Goal: Information Seeking & Learning: Learn about a topic

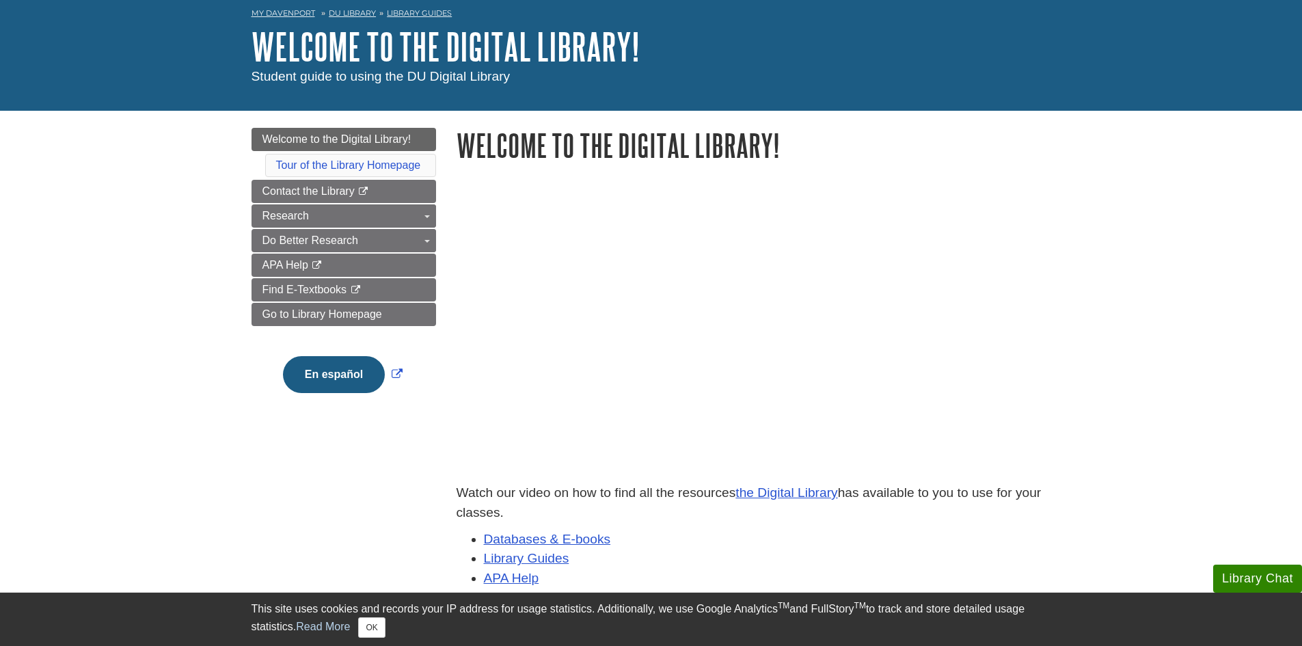
scroll to position [342, 0]
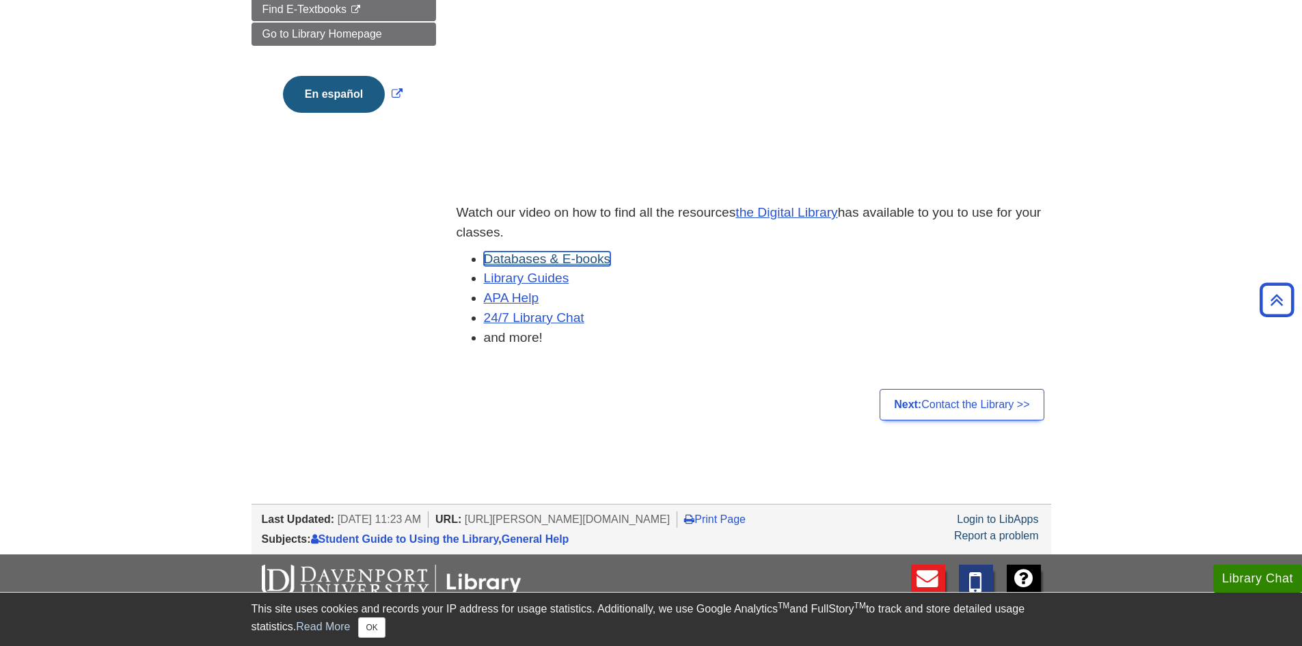
click at [550, 260] on link "Databases & E-books" at bounding box center [547, 258] width 127 height 14
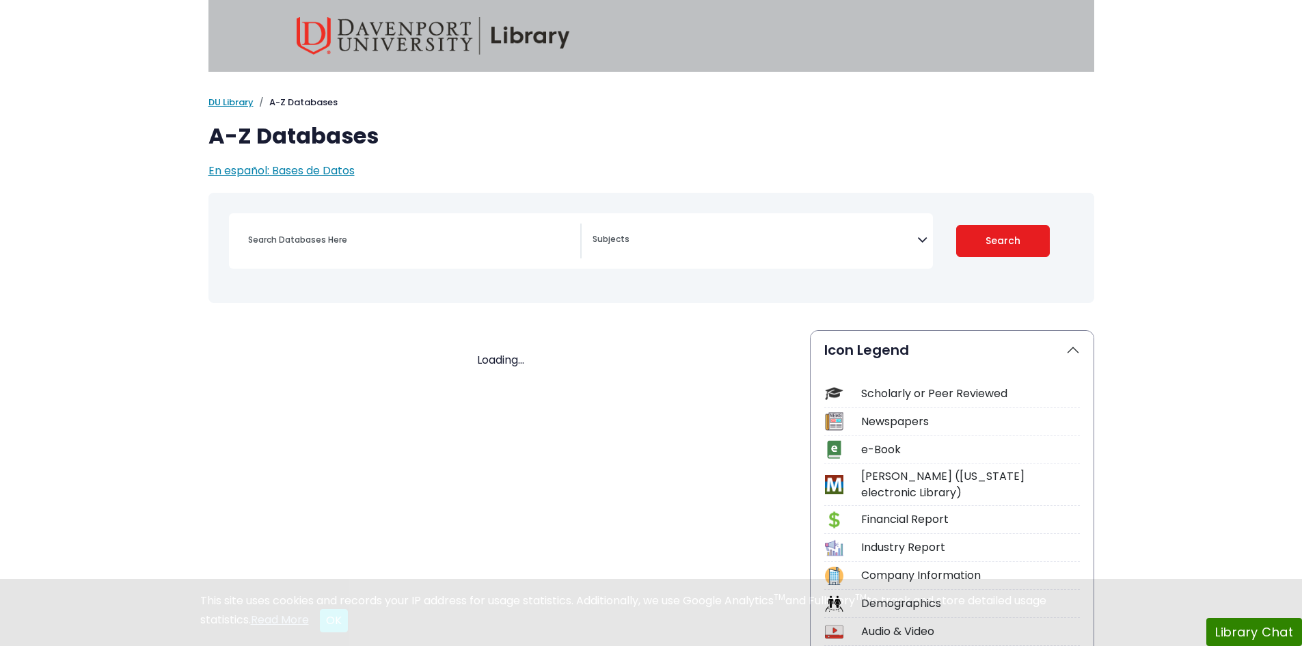
select select "Database Subject Filter"
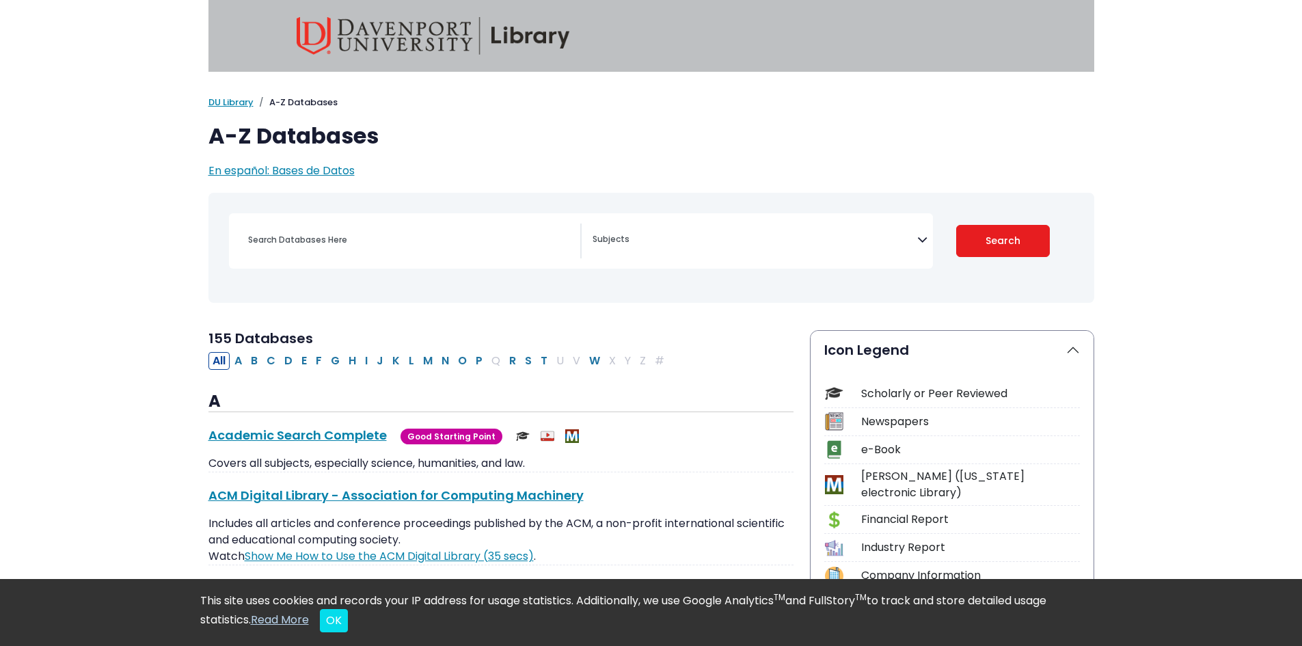
click at [655, 232] on span "Search filters" at bounding box center [754, 238] width 325 height 16
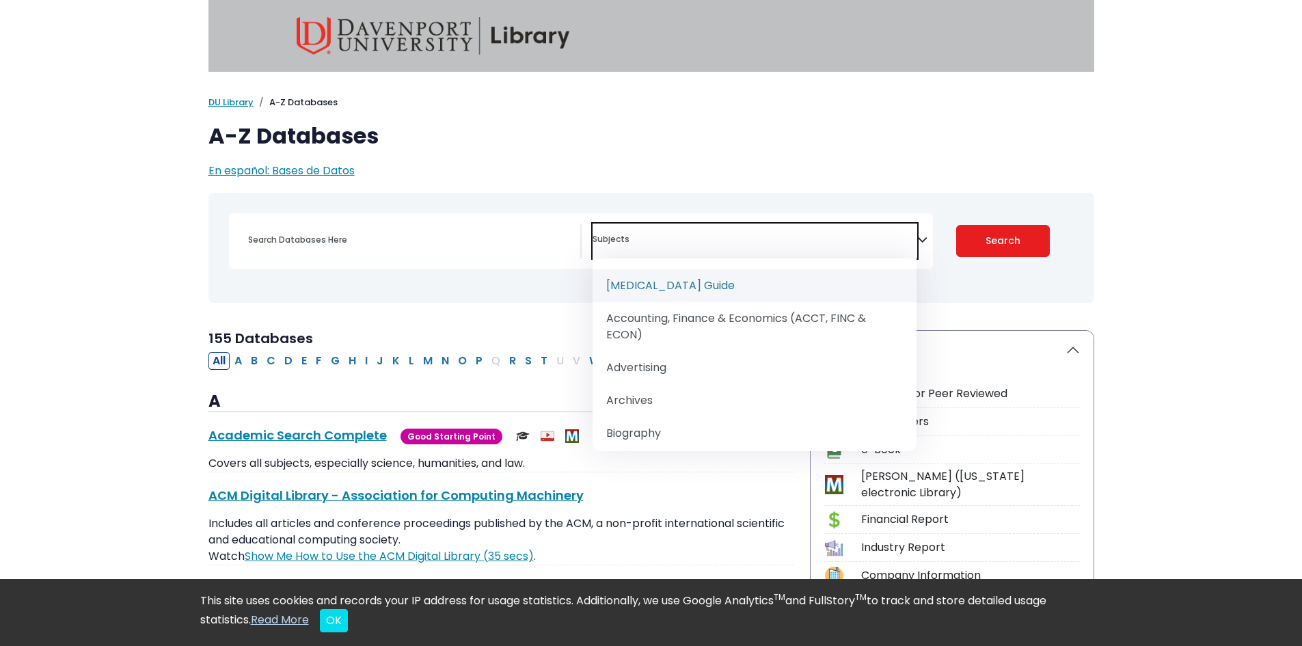
click at [383, 257] on div "Search filters" at bounding box center [405, 240] width 353 height 35
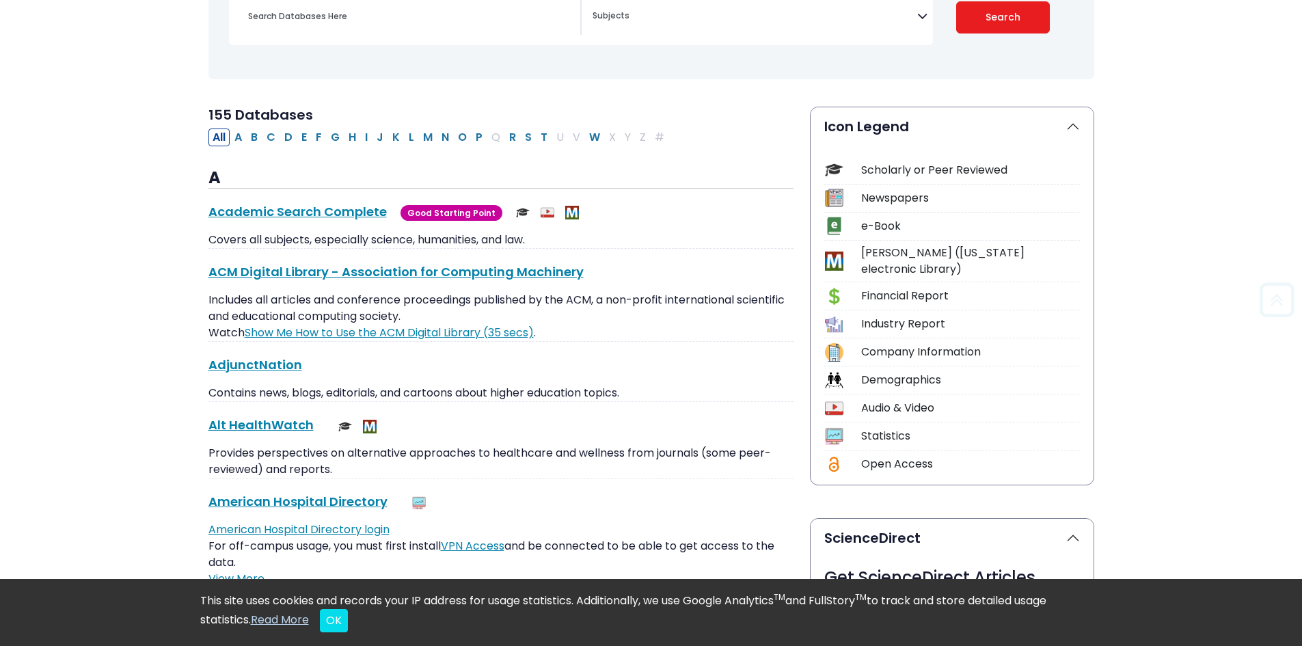
scroll to position [342, 0]
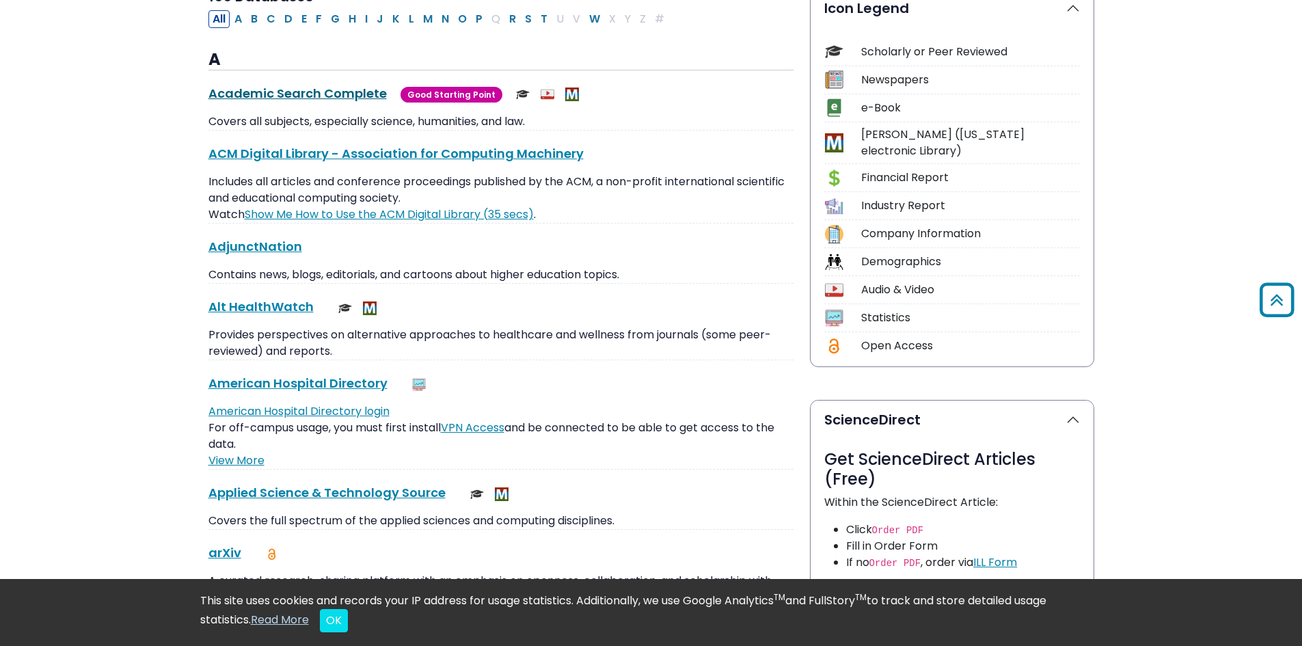
click at [271, 96] on link "Academic Search Complete This link opens in a new window" at bounding box center [297, 93] width 178 height 17
